Goal: Task Accomplishment & Management: Manage account settings

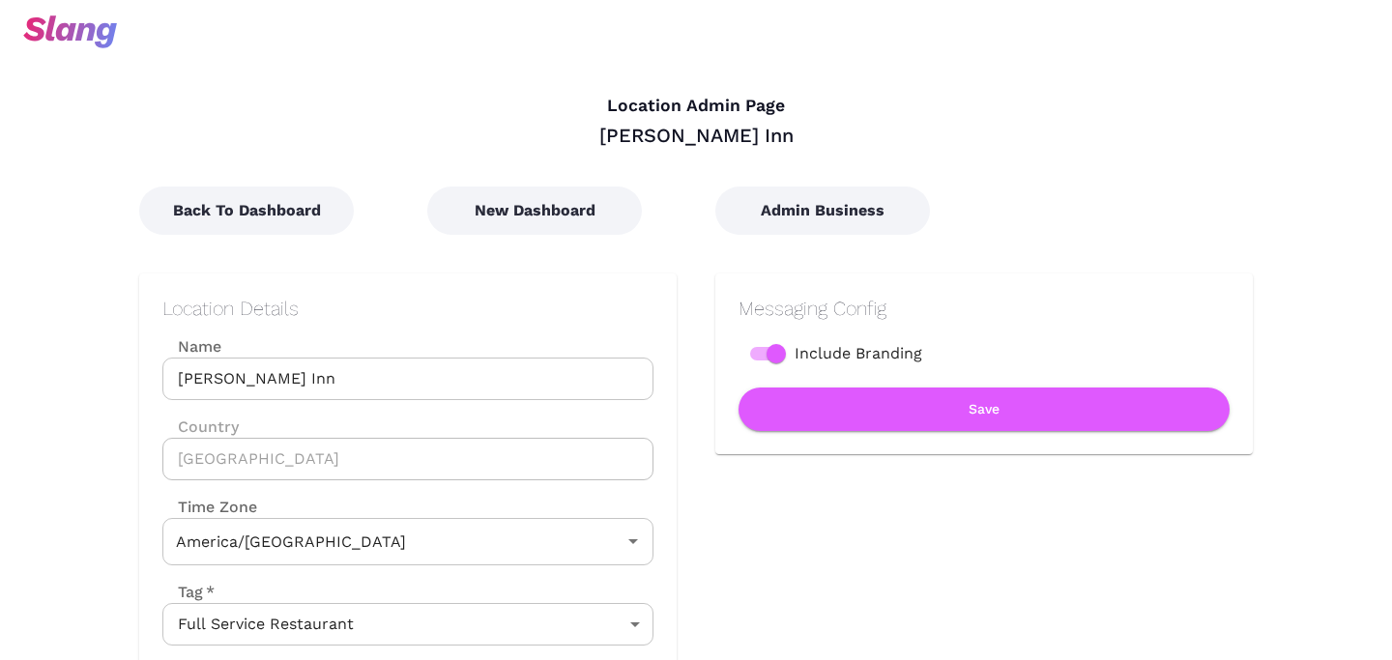
type input "Central Time"
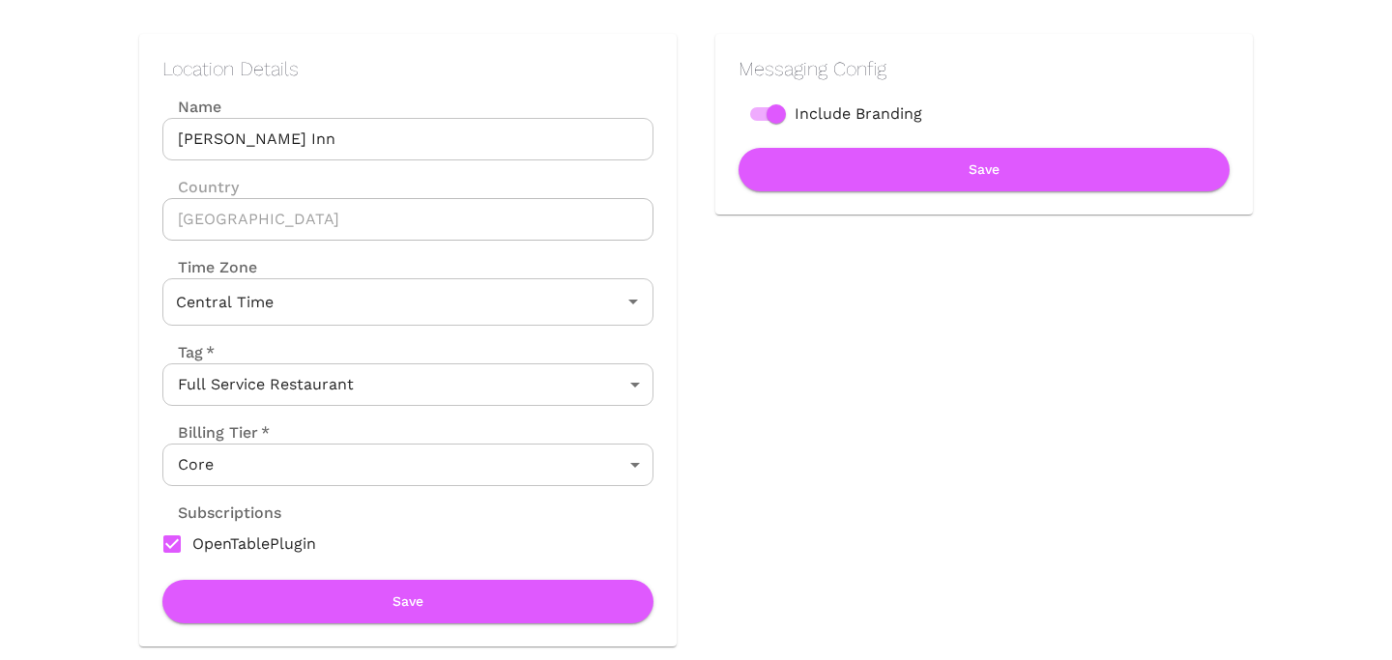
scroll to position [259, 0]
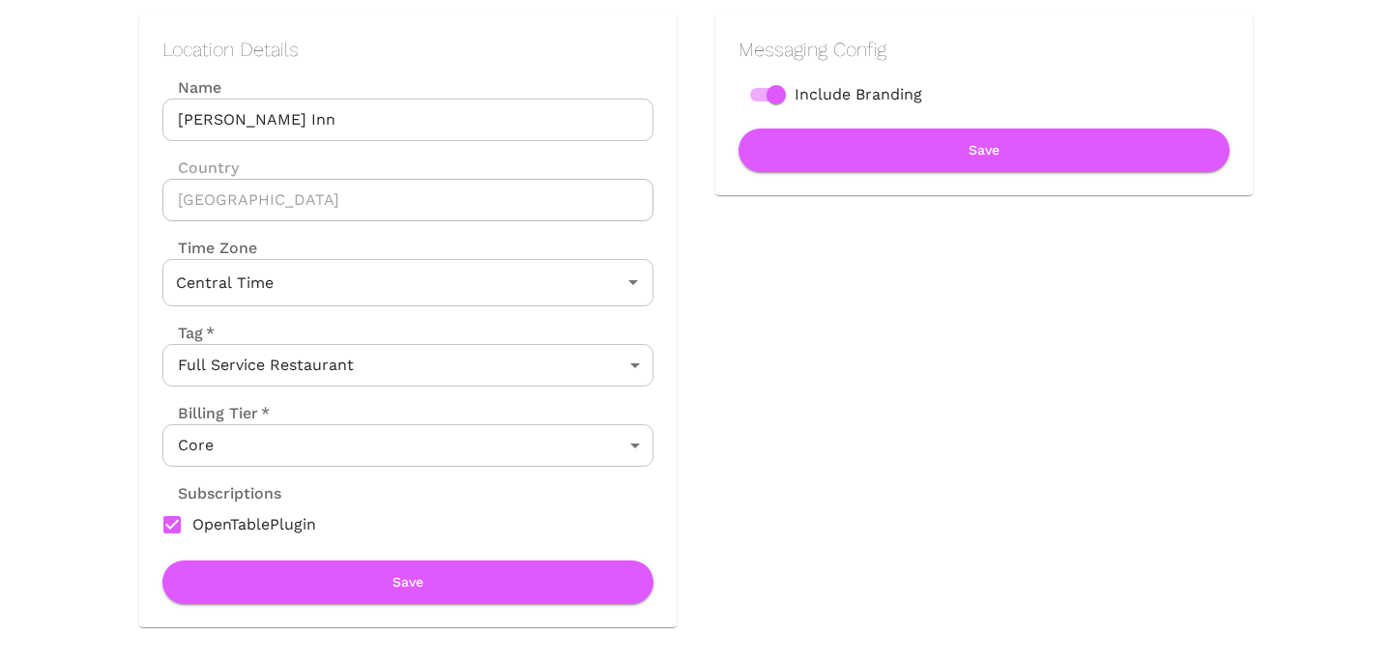
click at [492, 421] on div "Billing Tier   *" at bounding box center [407, 413] width 491 height 22
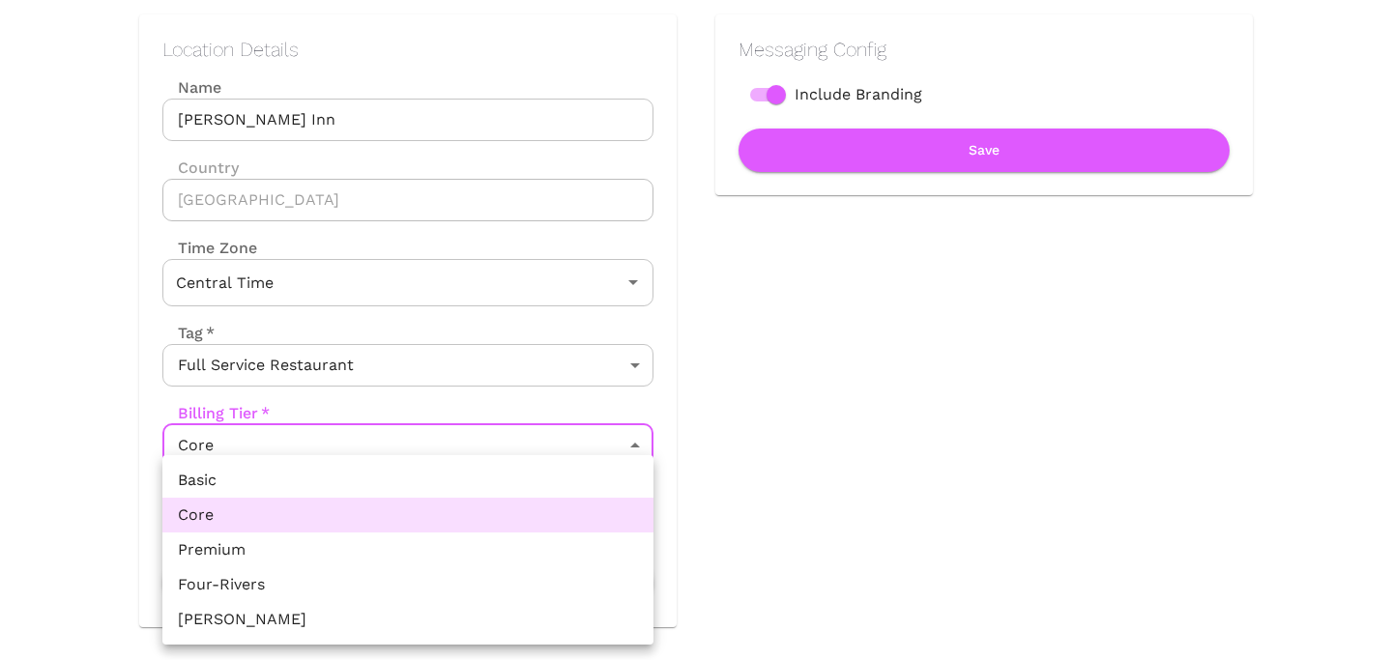
click at [477, 401] on body "Location Admin Page [PERSON_NAME] Inn Back To Dashboard New Dashboard Admin Bus…" at bounding box center [696, 71] width 1392 height 660
click at [398, 550] on li "Premium" at bounding box center [407, 549] width 491 height 35
type input "Premium"
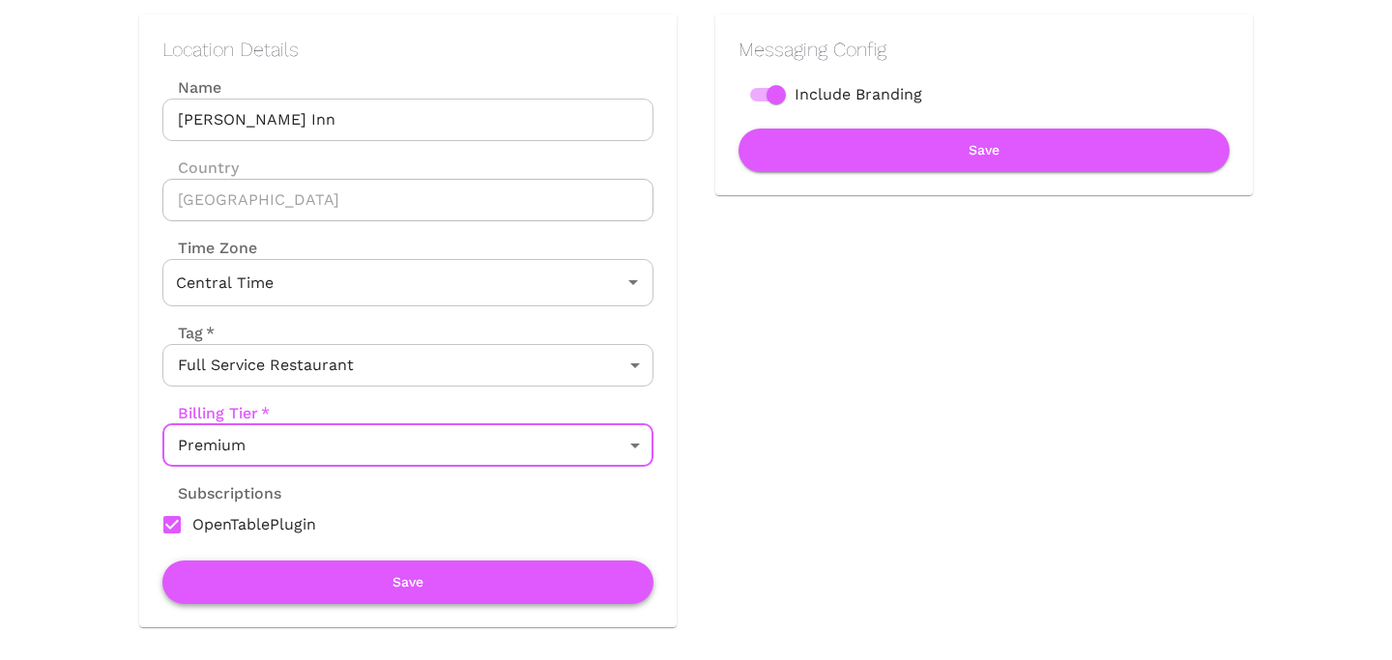
click at [397, 579] on button "Save" at bounding box center [407, 581] width 491 height 43
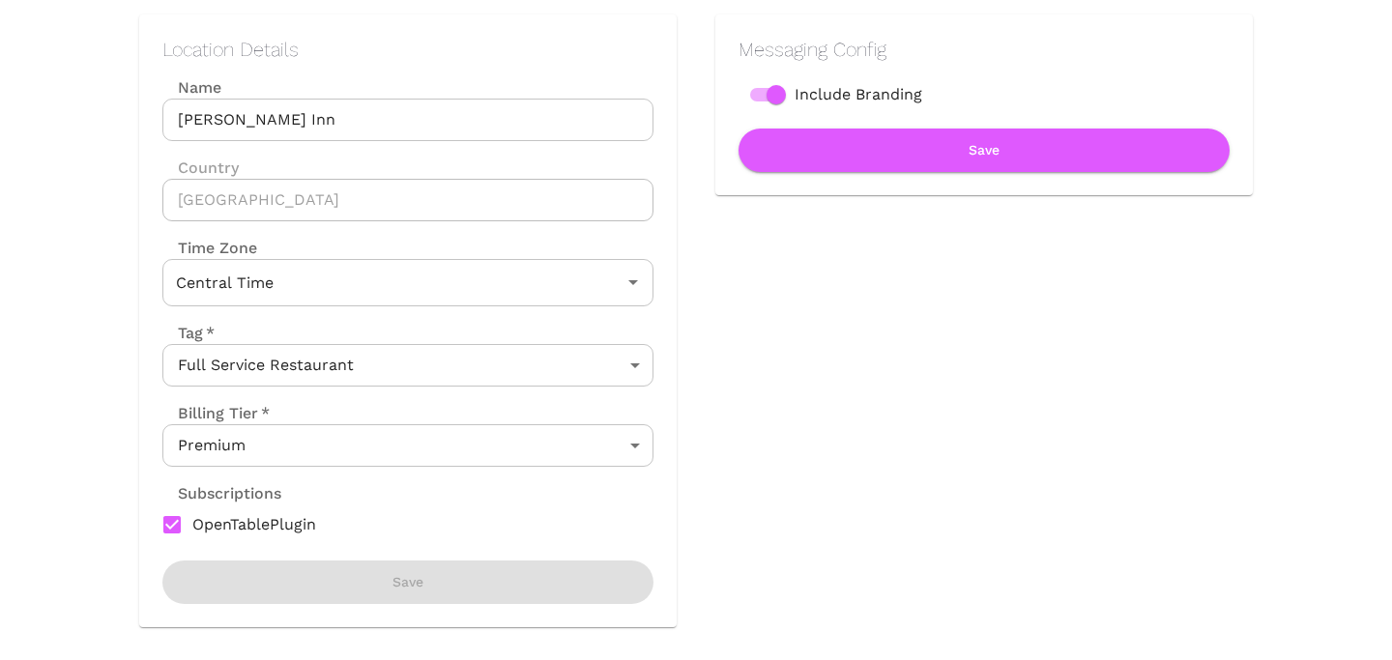
scroll to position [0, 0]
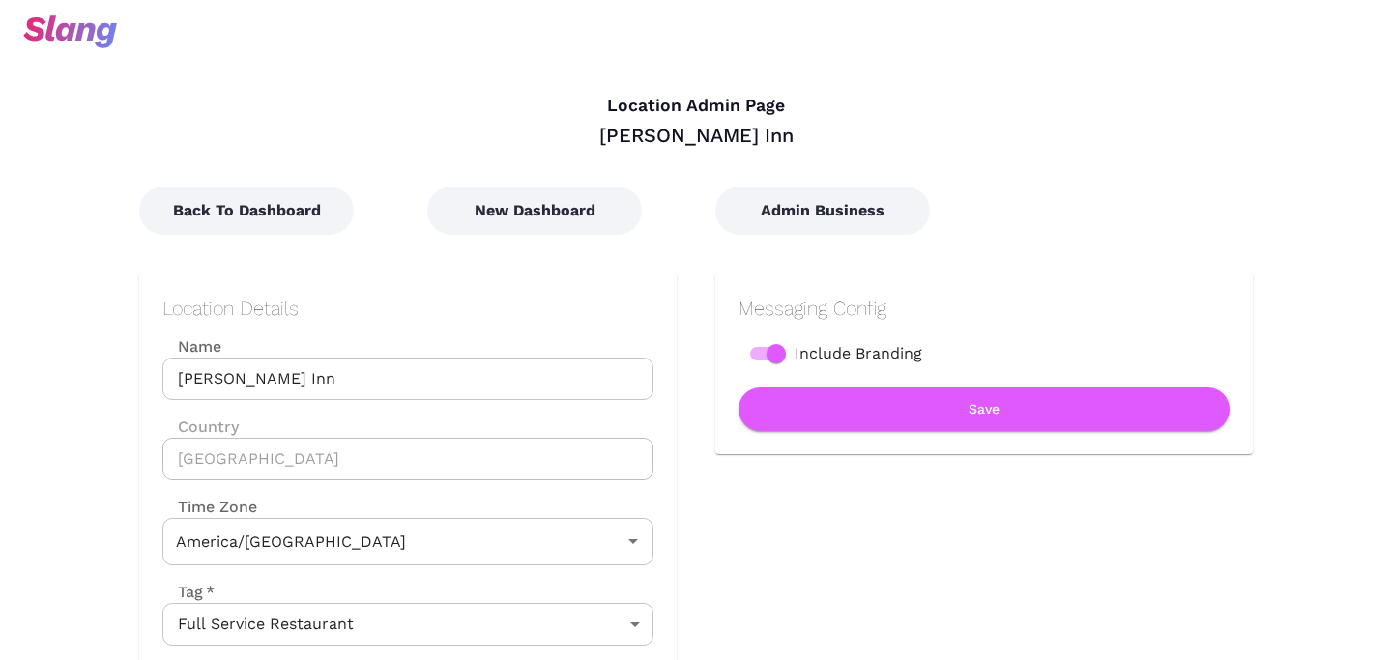
type input "Central Time"
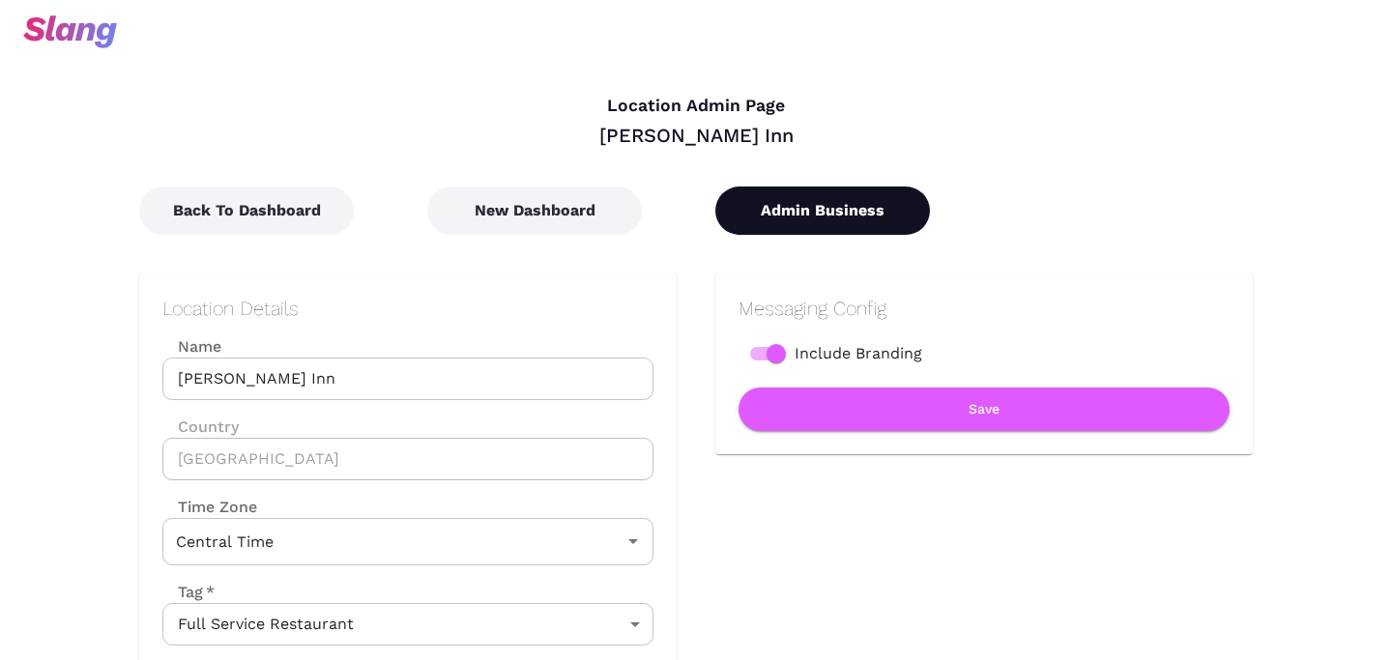
click at [795, 212] on button "Admin Business" at bounding box center [822, 211] width 215 height 48
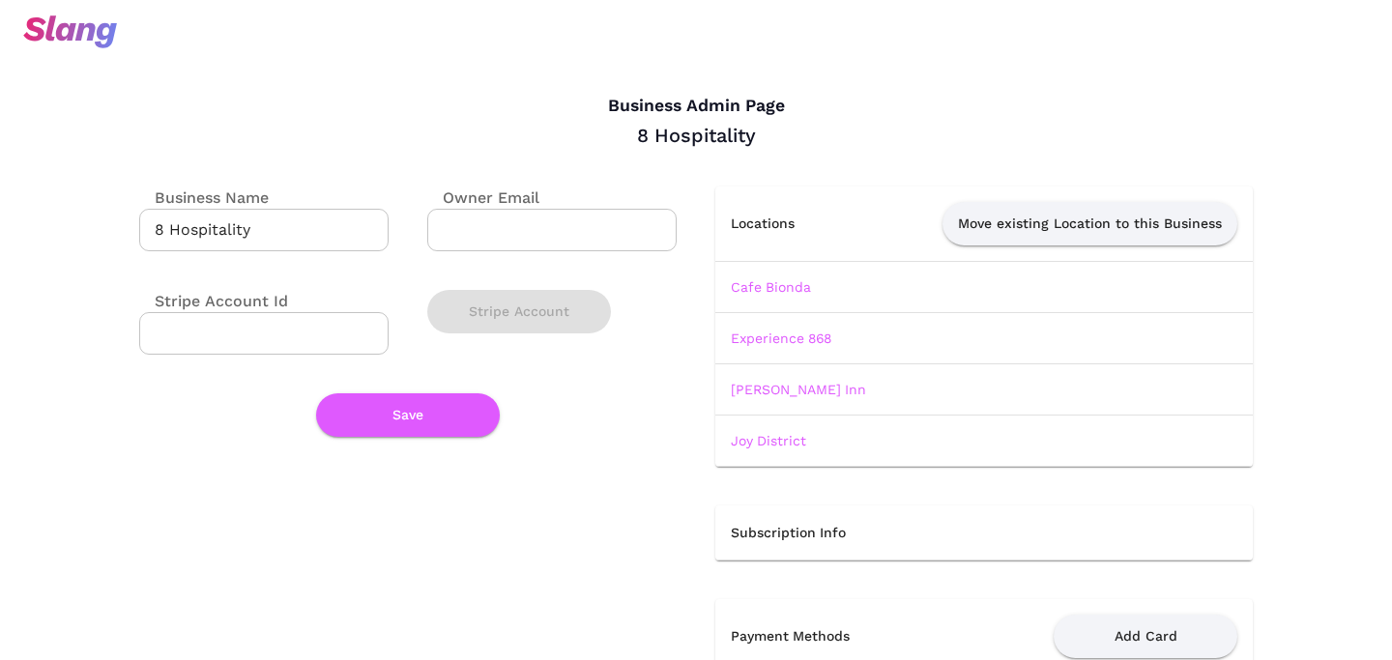
scroll to position [4, 0]
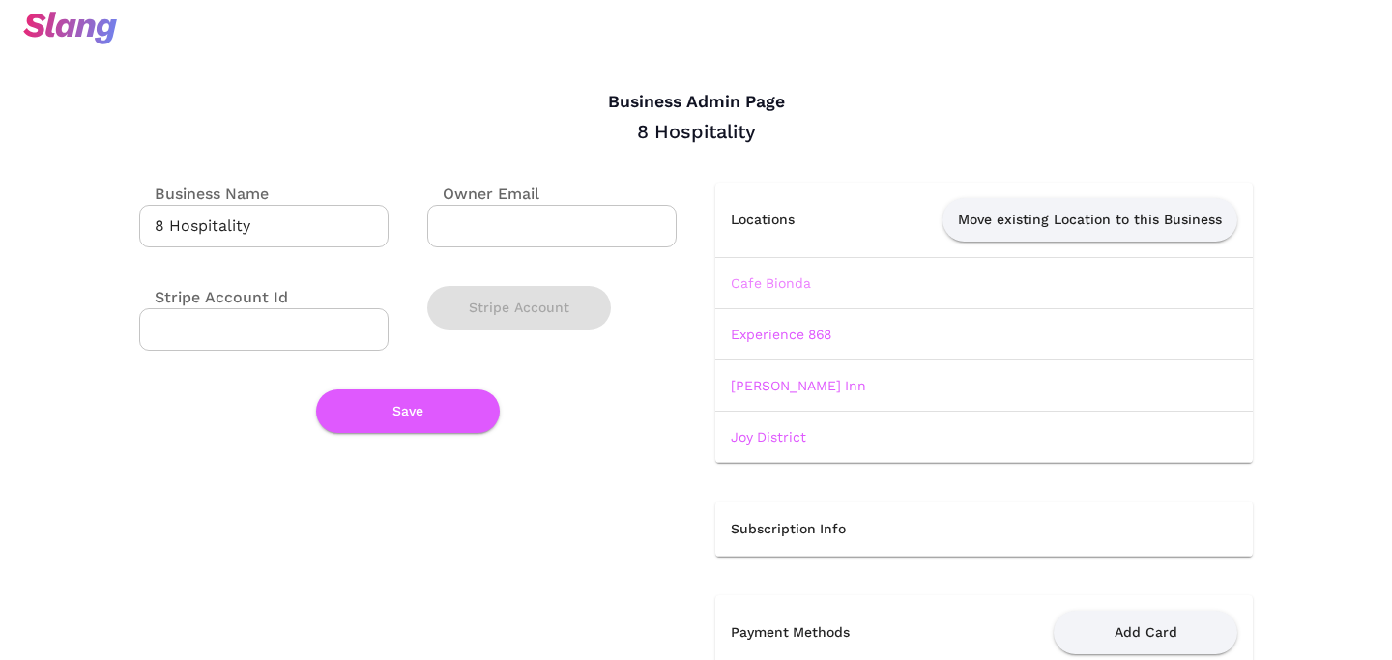
click at [784, 283] on link "Cafe Bionda" at bounding box center [771, 282] width 80 height 15
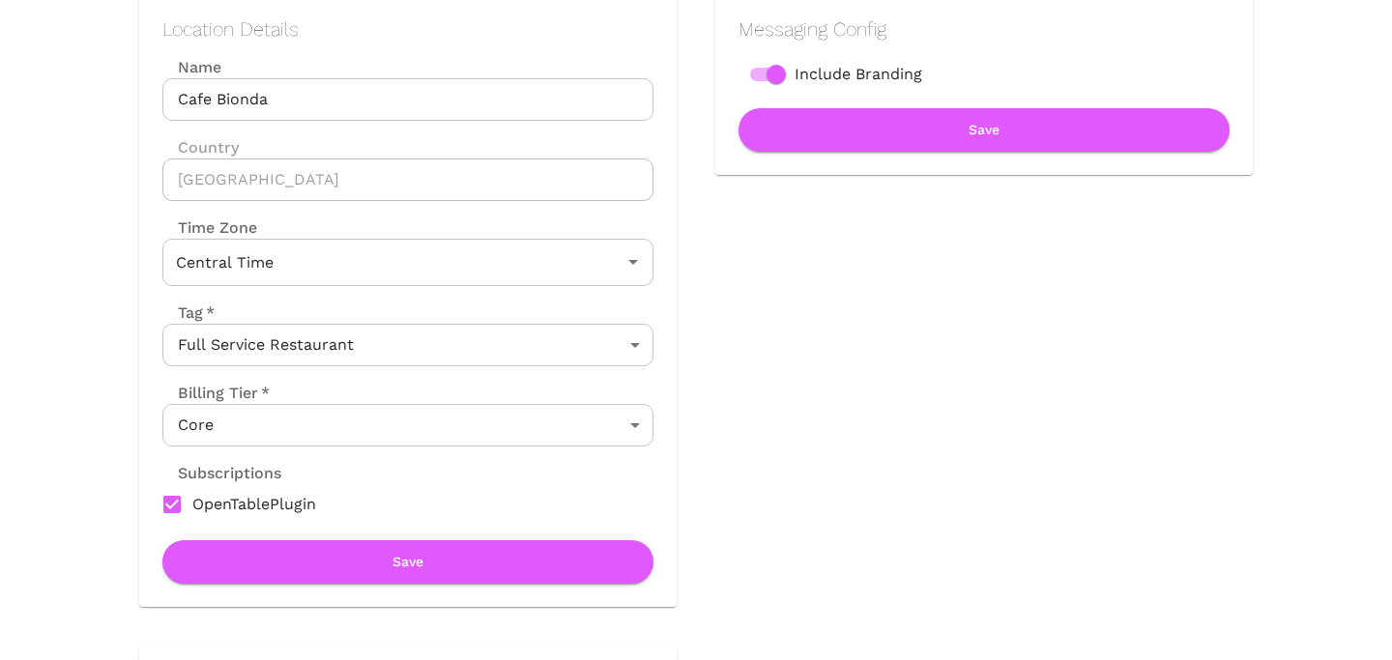
scroll to position [283, 0]
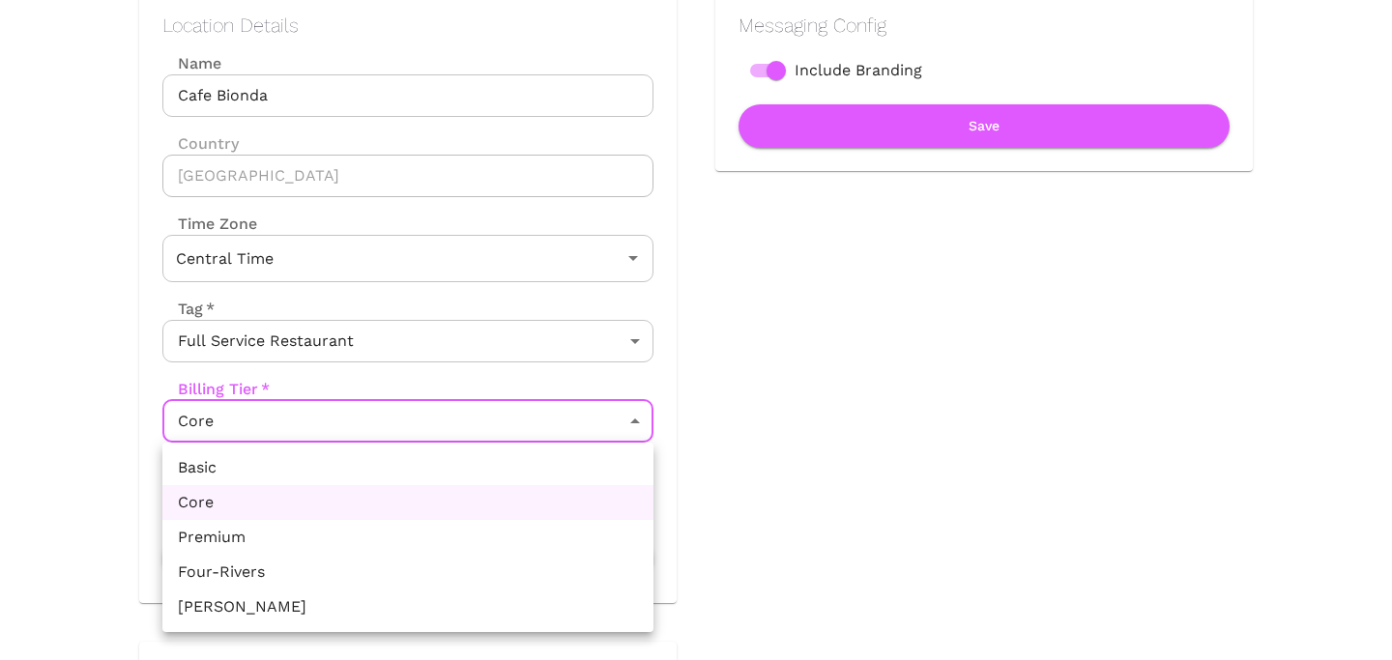
click at [530, 377] on body "Location Admin Page Cafe Bionda Back To Dashboard New Dashboard Admin Business …" at bounding box center [696, 47] width 1392 height 660
click at [452, 535] on li "Premium" at bounding box center [407, 537] width 491 height 35
type input "Premium"
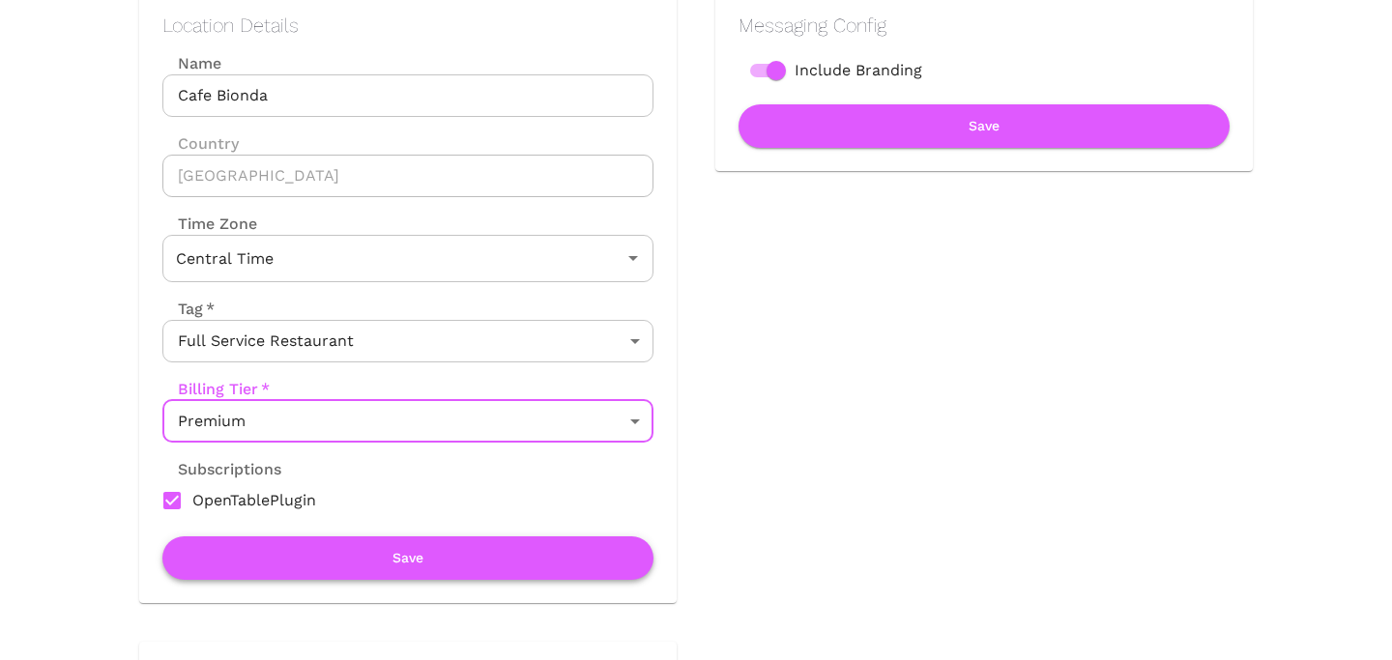
click at [449, 543] on button "Save" at bounding box center [407, 557] width 491 height 43
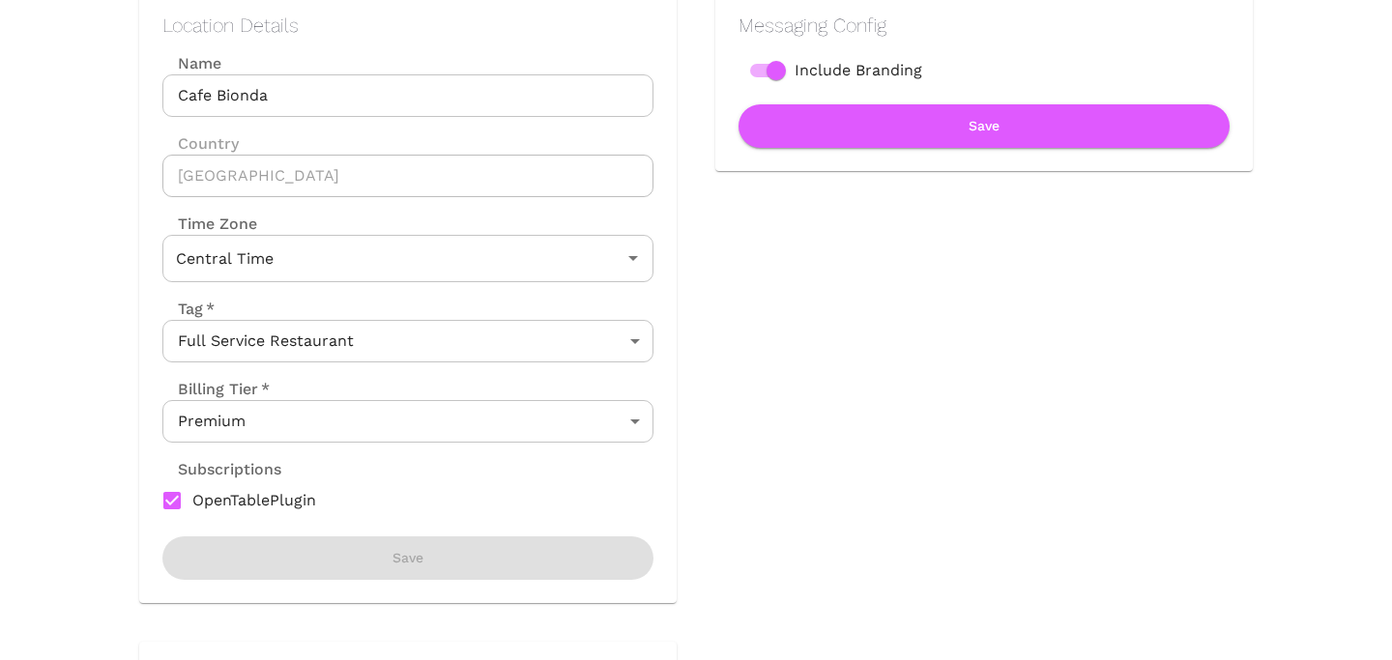
scroll to position [0, 0]
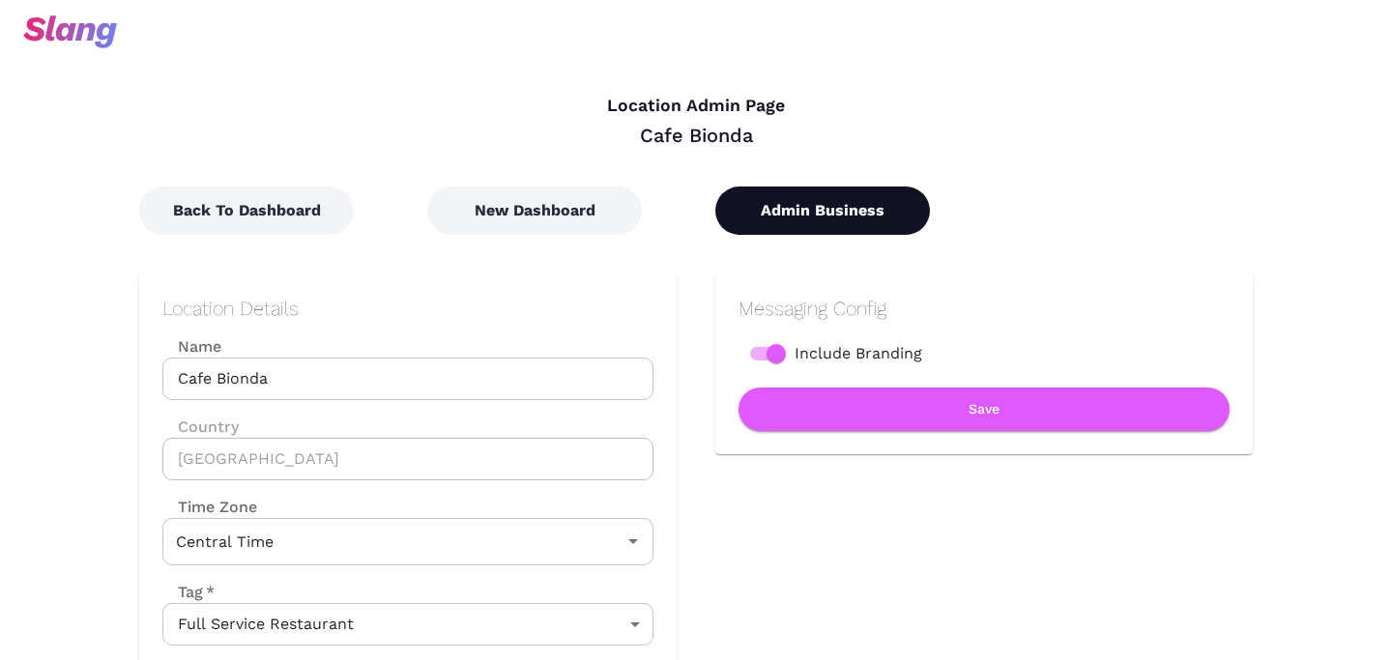
click at [805, 228] on button "Admin Business" at bounding box center [822, 211] width 215 height 48
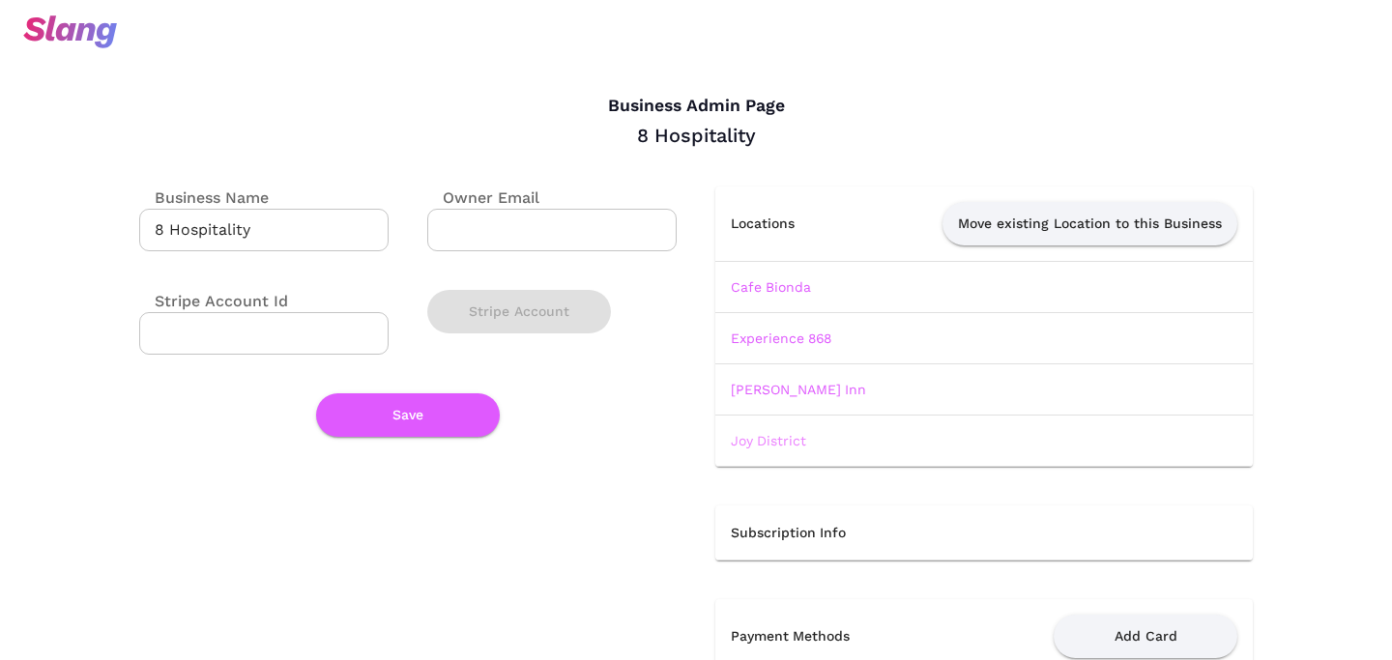
click at [772, 432] on td "Joy District" at bounding box center [983, 440] width 537 height 51
click at [772, 433] on link "Joy District" at bounding box center [768, 440] width 75 height 15
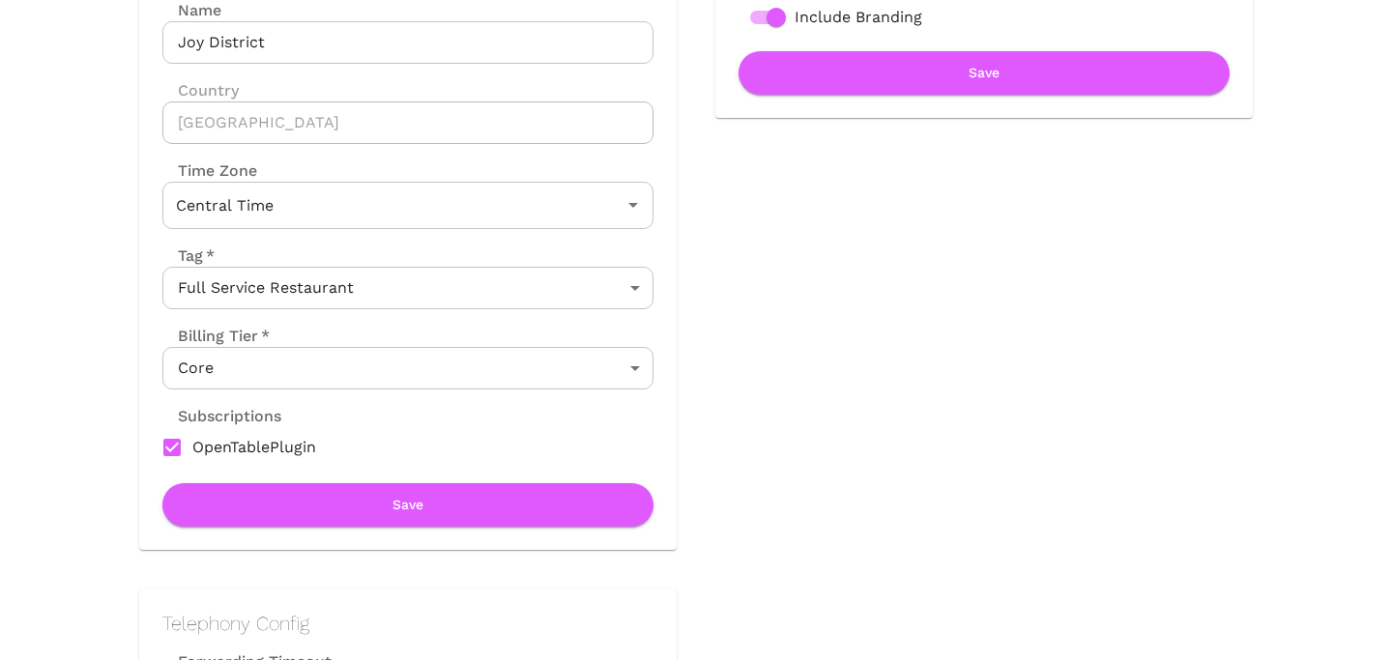
scroll to position [372, 0]
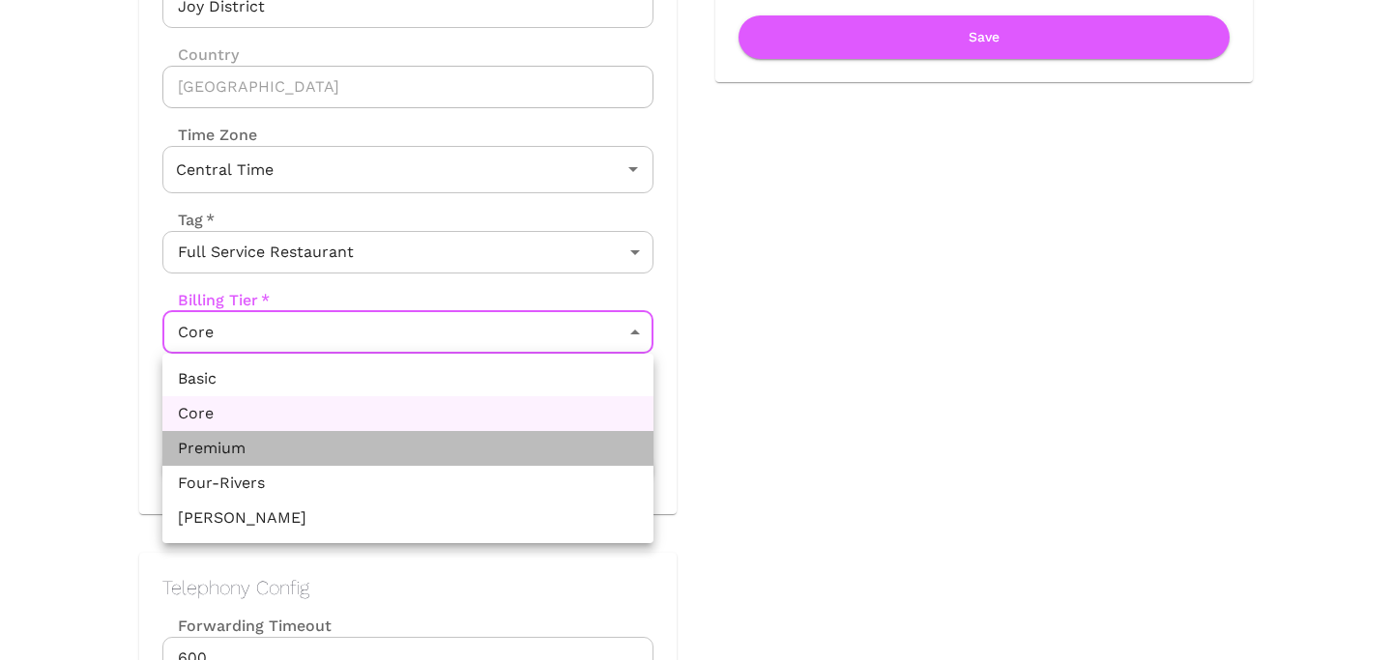
click at [415, 436] on li "Premium" at bounding box center [407, 448] width 491 height 35
type input "Premium"
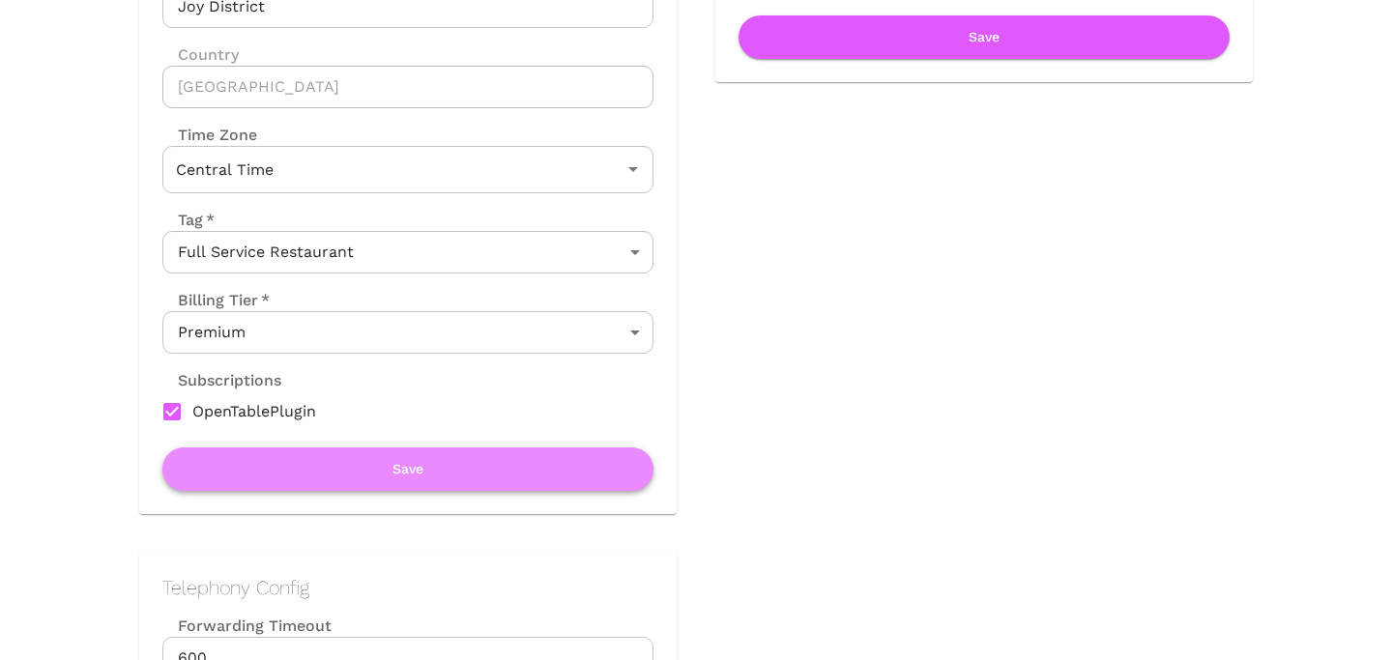
click at [415, 474] on button "Save" at bounding box center [407, 468] width 491 height 43
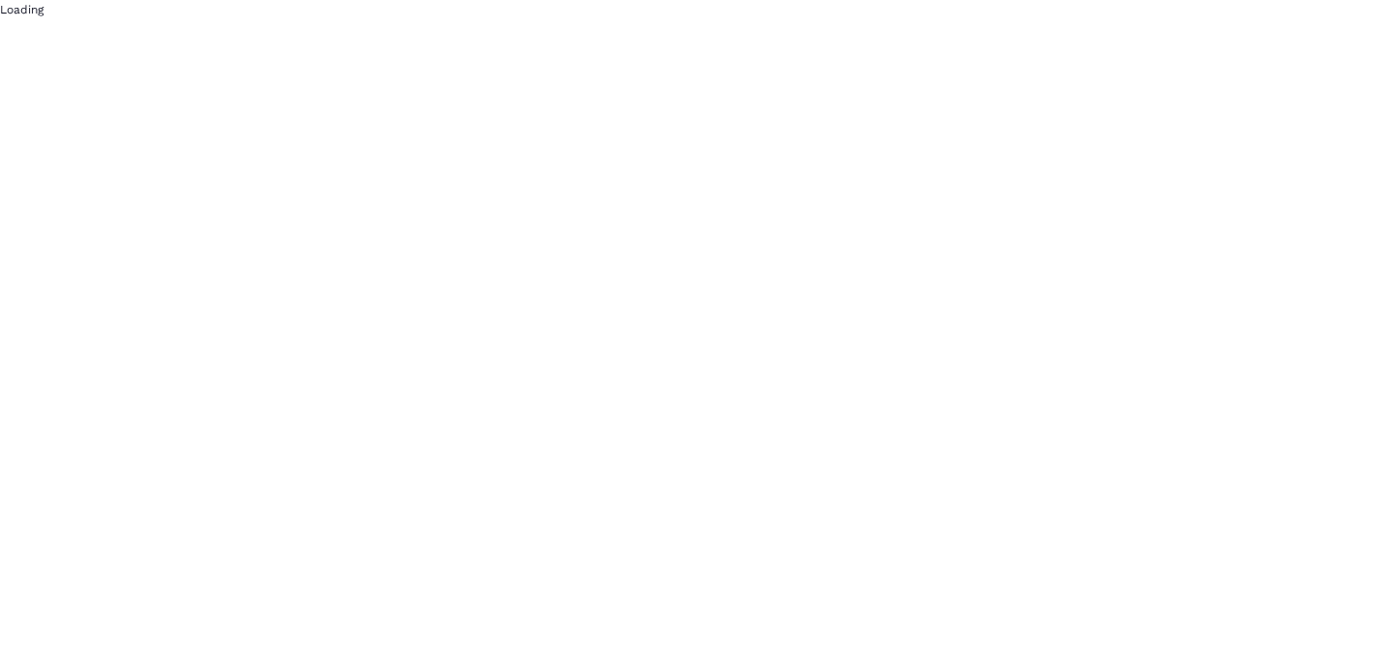
scroll to position [0, 0]
